Goal: Navigation & Orientation: Go to known website

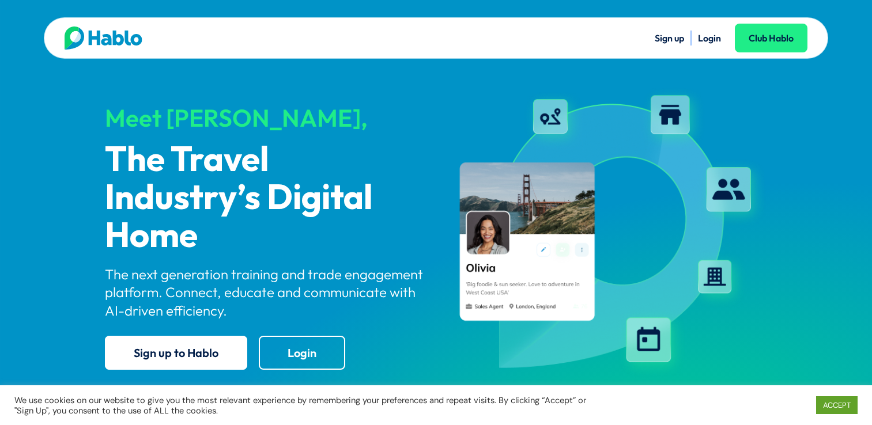
click at [152, 122] on div "Meet [PERSON_NAME]," at bounding box center [266, 118] width 322 height 27
click at [708, 39] on link "Login" at bounding box center [709, 38] width 23 height 12
click at [830, 406] on link "ACCEPT" at bounding box center [836, 405] width 41 height 18
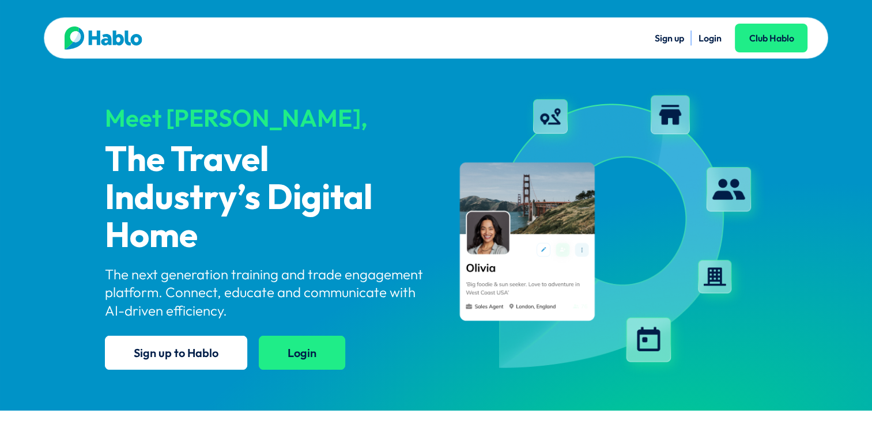
click at [314, 350] on link "Login" at bounding box center [302, 353] width 86 height 34
